Goal: Transaction & Acquisition: Purchase product/service

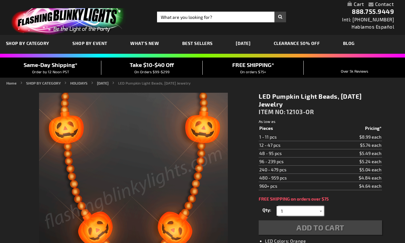
click at [312, 214] on input "1" at bounding box center [301, 210] width 46 height 9
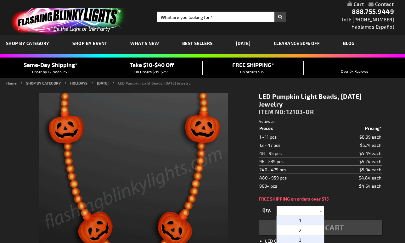
click at [302, 238] on p "3" at bounding box center [299, 240] width 47 height 10
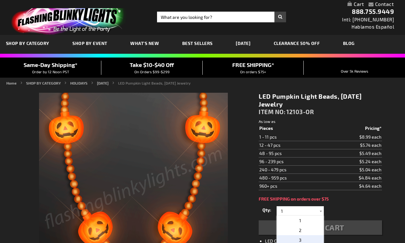
type input "3"
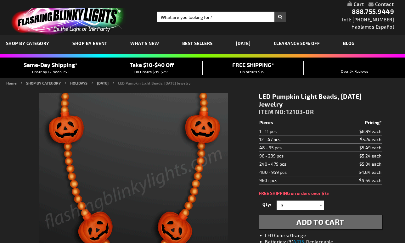
click at [335, 225] on div "Add to Cart" at bounding box center [319, 222] width 123 height 14
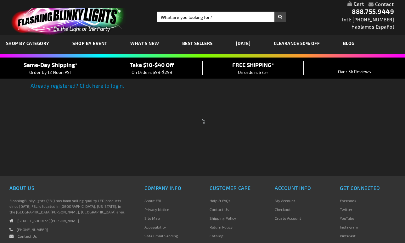
drag, startPoint x: 399, startPoint y: 18, endPoint x: 0, endPoint y: 122, distance: 411.7
click at [0, 122] on div at bounding box center [202, 121] width 405 height 243
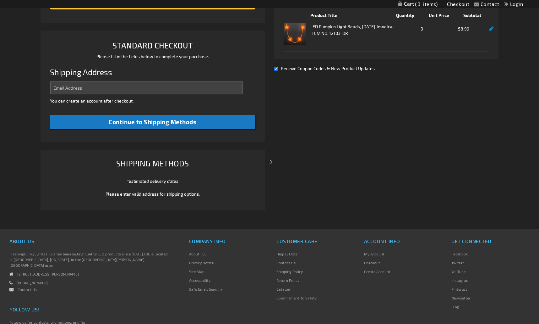
scroll to position [136, 0]
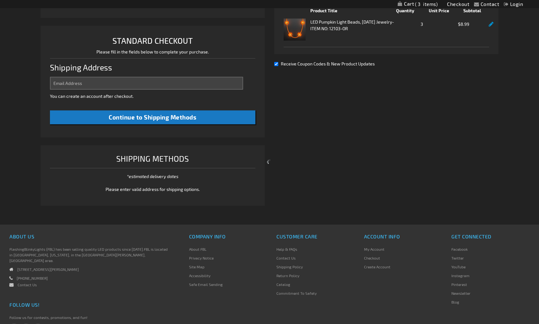
select select "US"
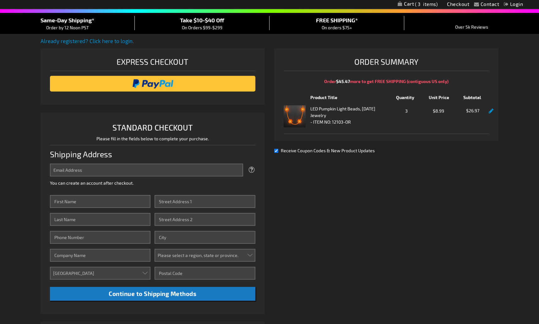
scroll to position [48, 0]
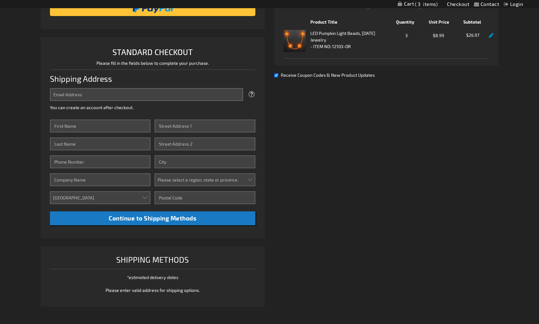
drag, startPoint x: 541, startPoint y: 119, endPoint x: 530, endPoint y: 115, distance: 12.1
click at [404, 115] on html "The store will not work correctly when cookies are disabled. Contact Compare Pr…" at bounding box center [269, 176] width 539 height 603
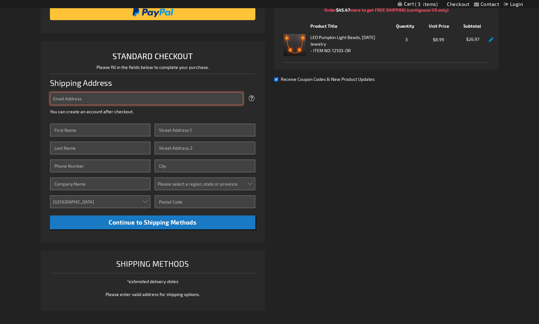
click at [87, 102] on input "Email Address" at bounding box center [146, 98] width 193 height 13
click at [131, 101] on input "Email Address" at bounding box center [146, 98] width 193 height 13
paste input "[EMAIL_ADDRESS][DOMAIN_NAME]"
type input "[EMAIL_ADDRESS][DOMAIN_NAME]"
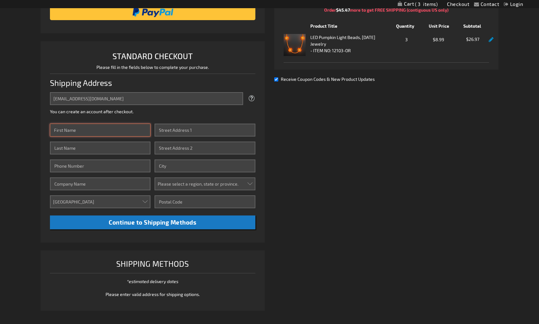
click at [108, 132] on input "First Name" at bounding box center [100, 130] width 101 height 13
type input "[PERSON_NAME]"
drag, startPoint x: 71, startPoint y: 160, endPoint x: 71, endPoint y: 168, distance: 7.9
click at [71, 162] on input "Phone Number" at bounding box center [100, 165] width 101 height 13
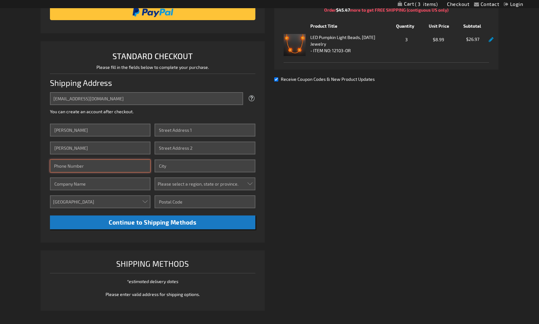
paste input "12015550123"
type input "12015550123"
click at [91, 185] on input "Company" at bounding box center [100, 183] width 101 height 13
type input "Simply"
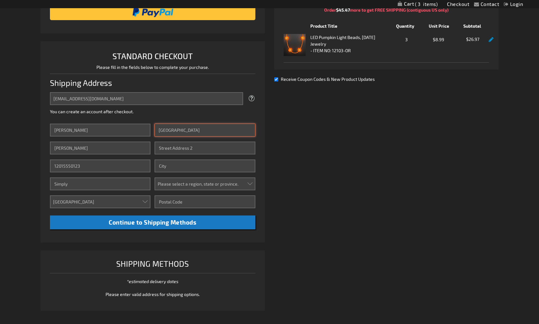
type input "[GEOGRAPHIC_DATA]"
type input "[US_STATE]"
click at [184, 182] on select "Please select a region, state or province. [US_STATE] [US_STATE] [US_STATE] [US…" at bounding box center [205, 183] width 101 height 13
select select "12"
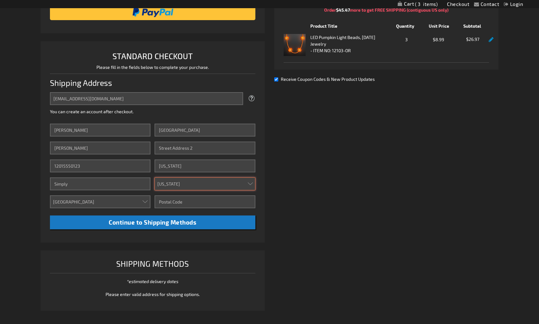
click at [155, 177] on select "Please select a region, state or province. [US_STATE] [US_STATE] [US_STATE] [US…" at bounding box center [205, 183] width 101 height 13
click at [184, 199] on input "Zip/Postal Code" at bounding box center [205, 201] width 101 height 13
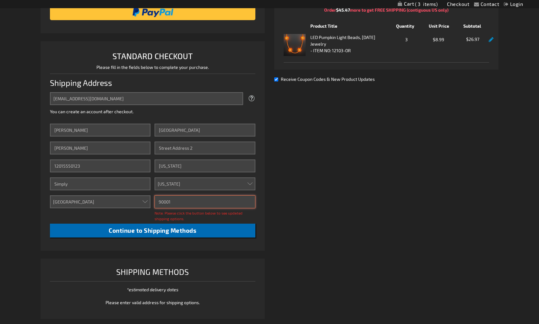
type input "90001"
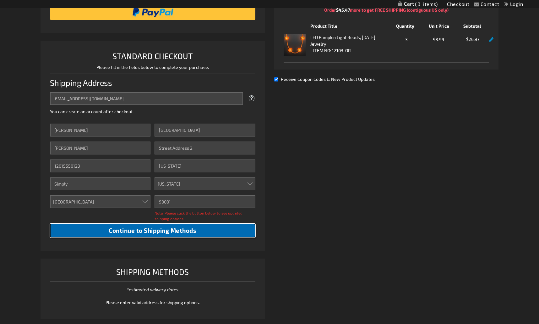
click at [168, 235] on button "Continue to Shipping Methods" at bounding box center [153, 231] width 206 height 14
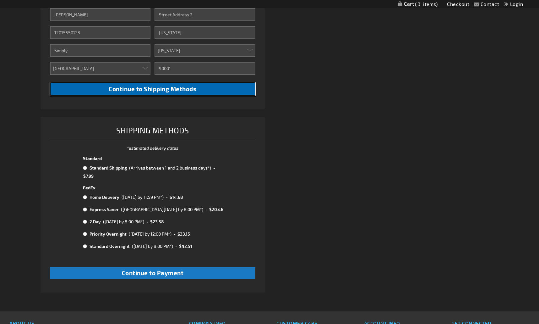
scroll to position [264, 0]
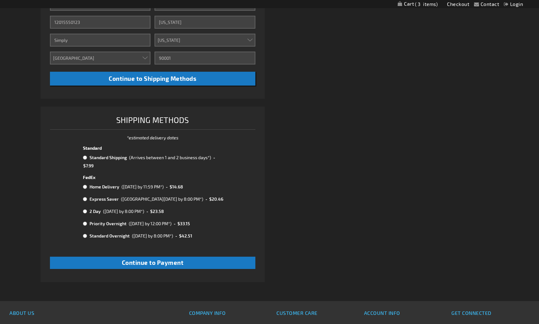
click at [83, 158] on input "radio" at bounding box center [85, 157] width 4 height 5
radio input "true"
click at [131, 243] on span "Continue to Payment" at bounding box center [153, 262] width 62 height 7
checkbox input "true"
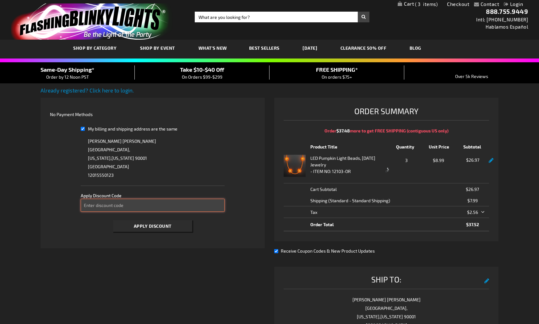
click at [153, 203] on input "Enter discount code" at bounding box center [153, 205] width 144 height 13
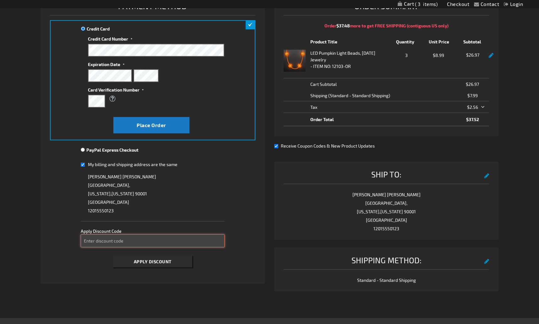
scroll to position [111, 0]
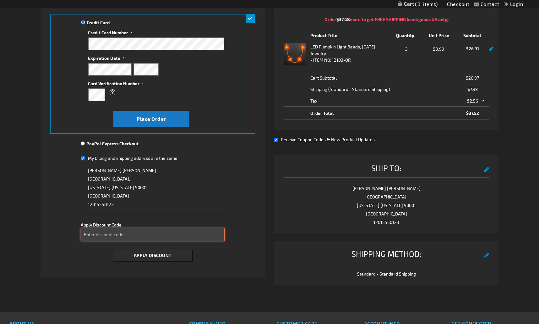
paste input "TAKE20"
type input "TAKE20"
click at [136, 243] on div "Apply Discount" at bounding box center [153, 253] width 144 height 15
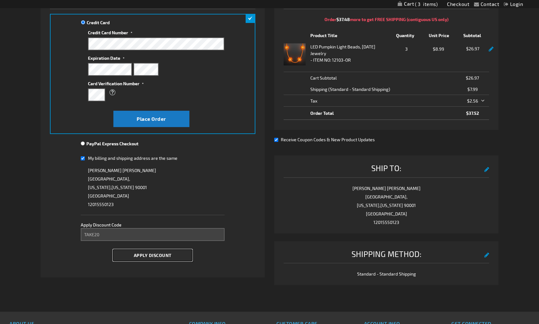
click at [138, 243] on span "Apply Discount" at bounding box center [153, 254] width 38 height 5
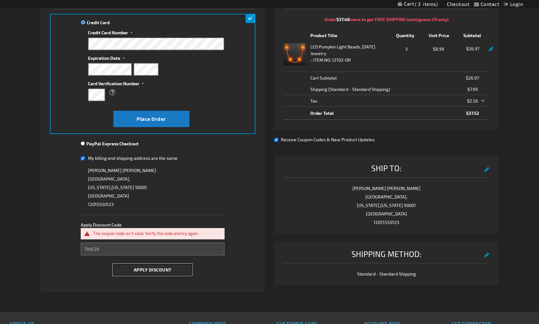
type button "Apply Discount"
